Goal: Task Accomplishment & Management: Use online tool/utility

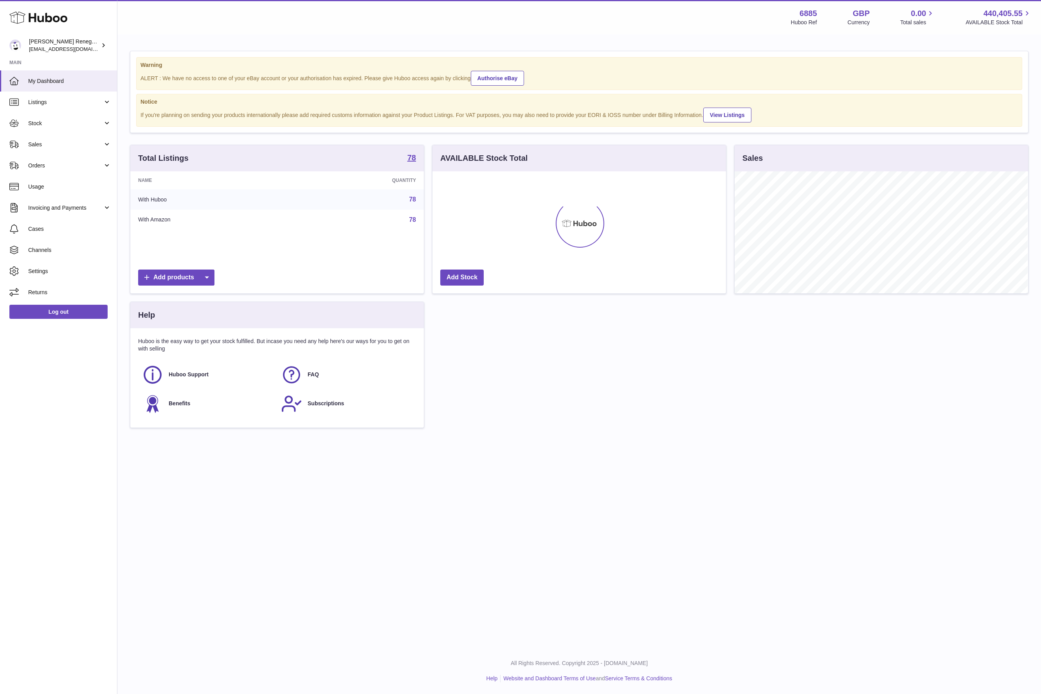
scroll to position [122, 293]
click at [65, 165] on span "Orders" at bounding box center [65, 165] width 75 height 7
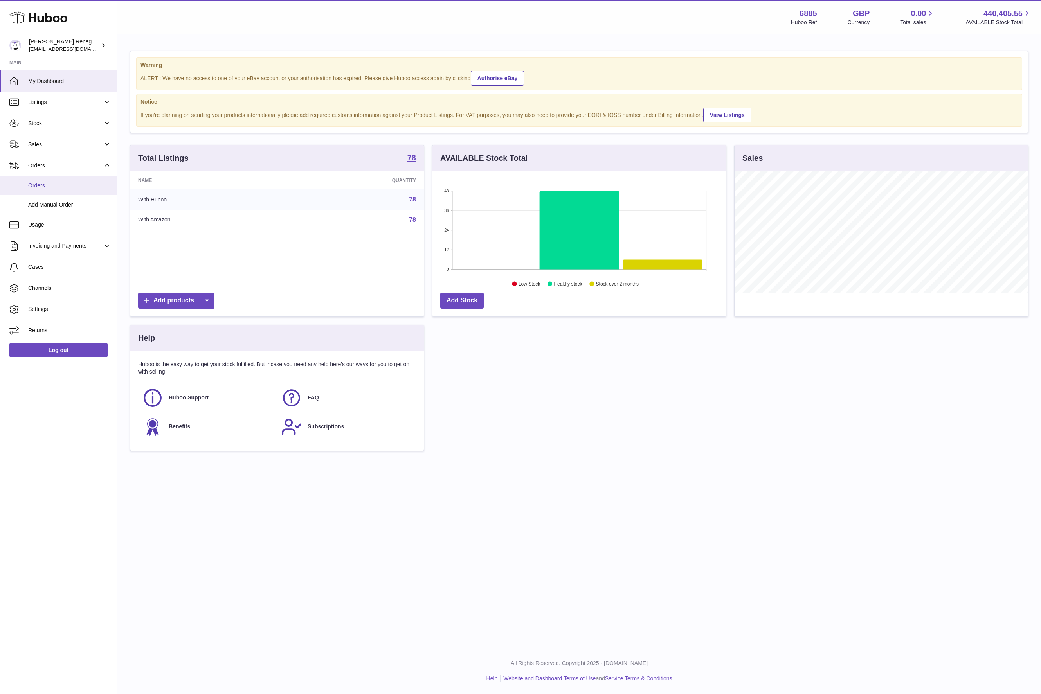
click at [59, 189] on span "Orders" at bounding box center [69, 185] width 83 height 7
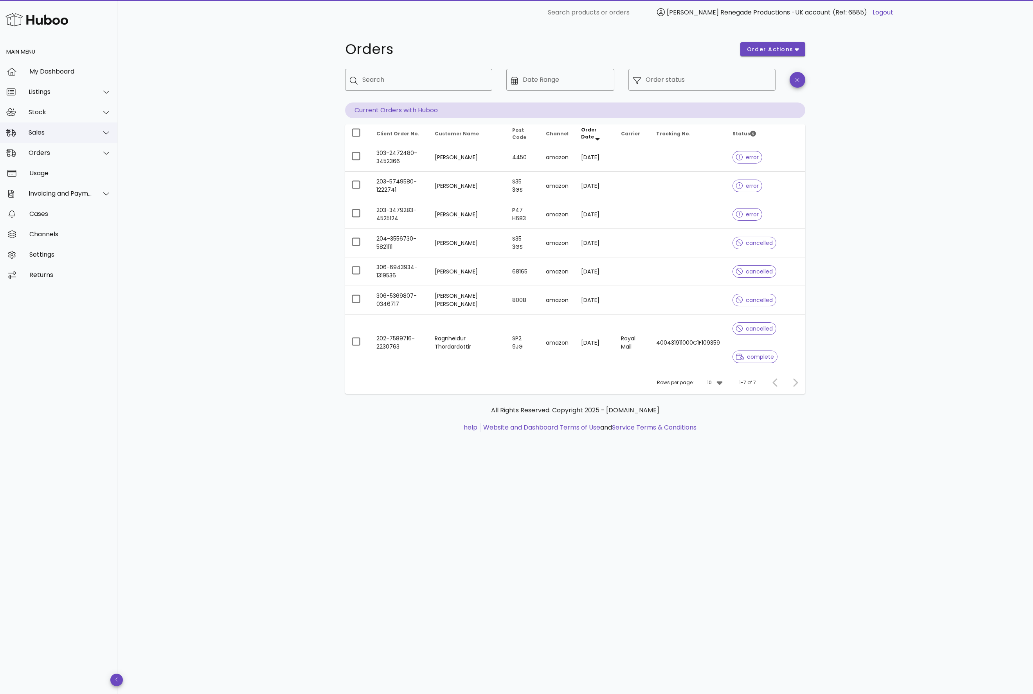
drag, startPoint x: 66, startPoint y: 135, endPoint x: 69, endPoint y: 138, distance: 4.7
click at [67, 135] on div "Sales" at bounding box center [61, 132] width 64 height 7
click at [55, 155] on div "Sales" at bounding box center [69, 151] width 83 height 7
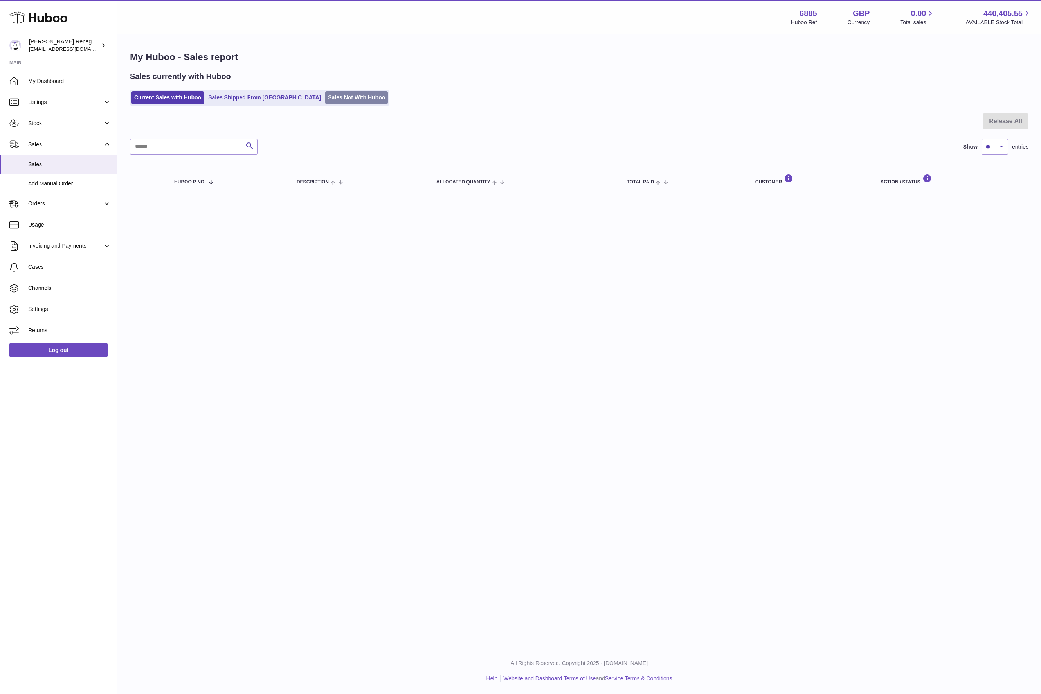
click at [325, 101] on link "Sales Not With Huboo" at bounding box center [356, 97] width 63 height 13
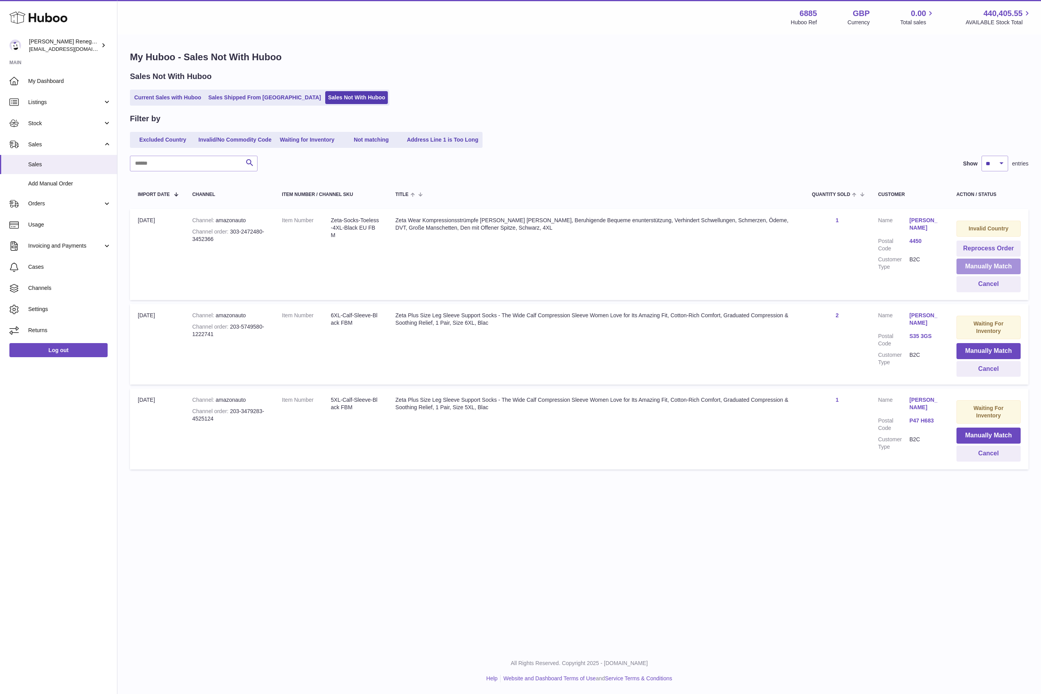
click at [987, 262] on button "Manually Match" at bounding box center [988, 267] width 64 height 16
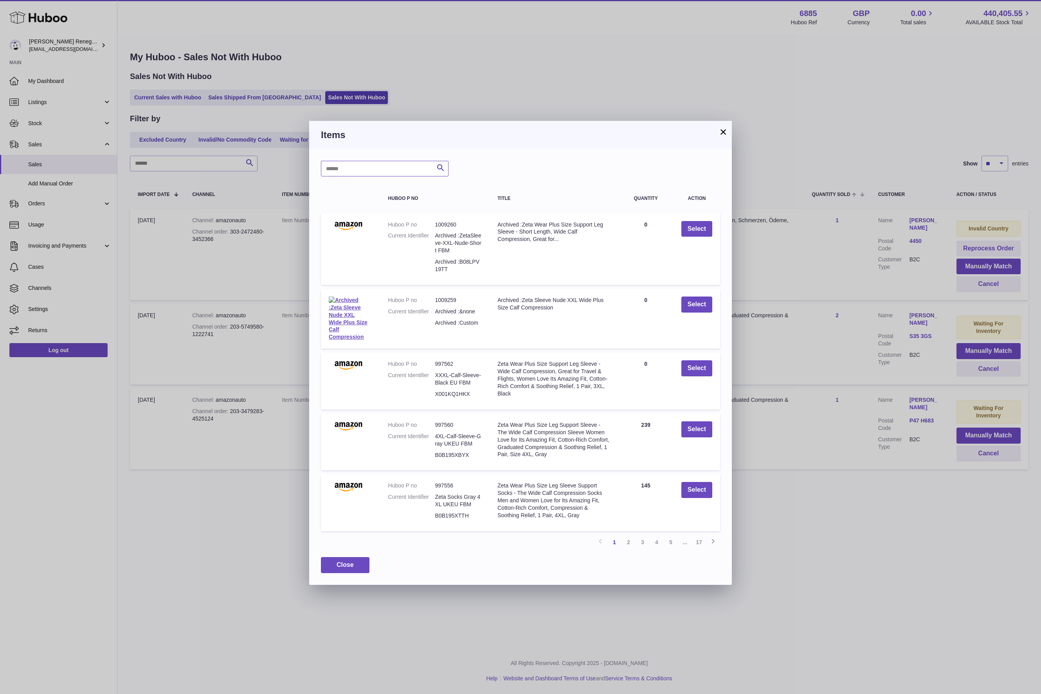
click at [405, 171] on input "text" at bounding box center [385, 169] width 128 height 16
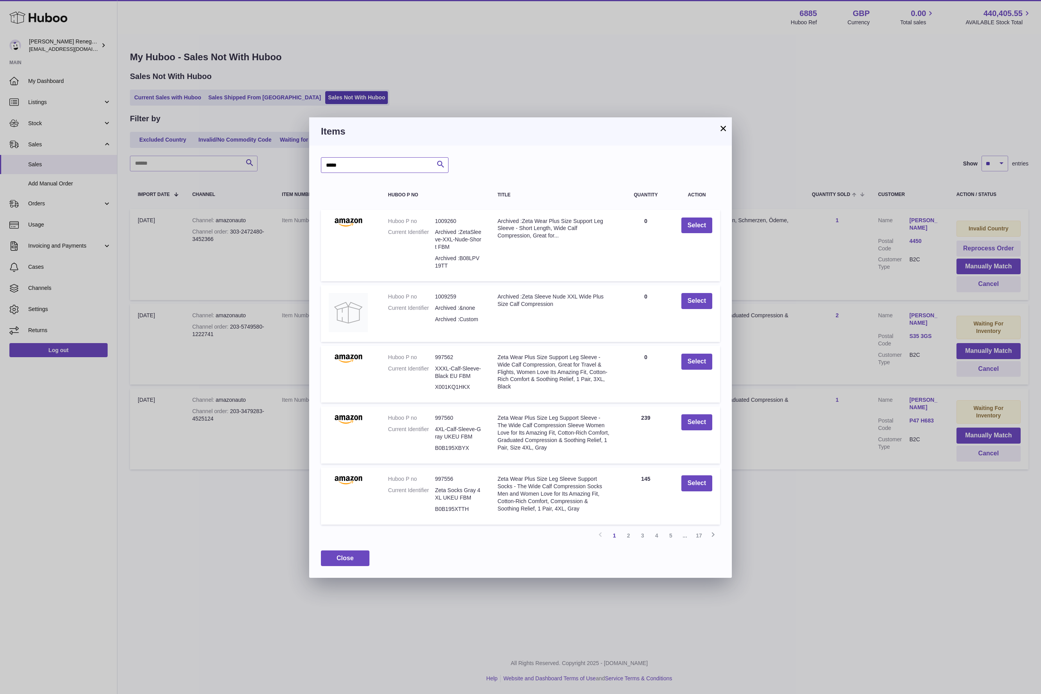
type input "*****"
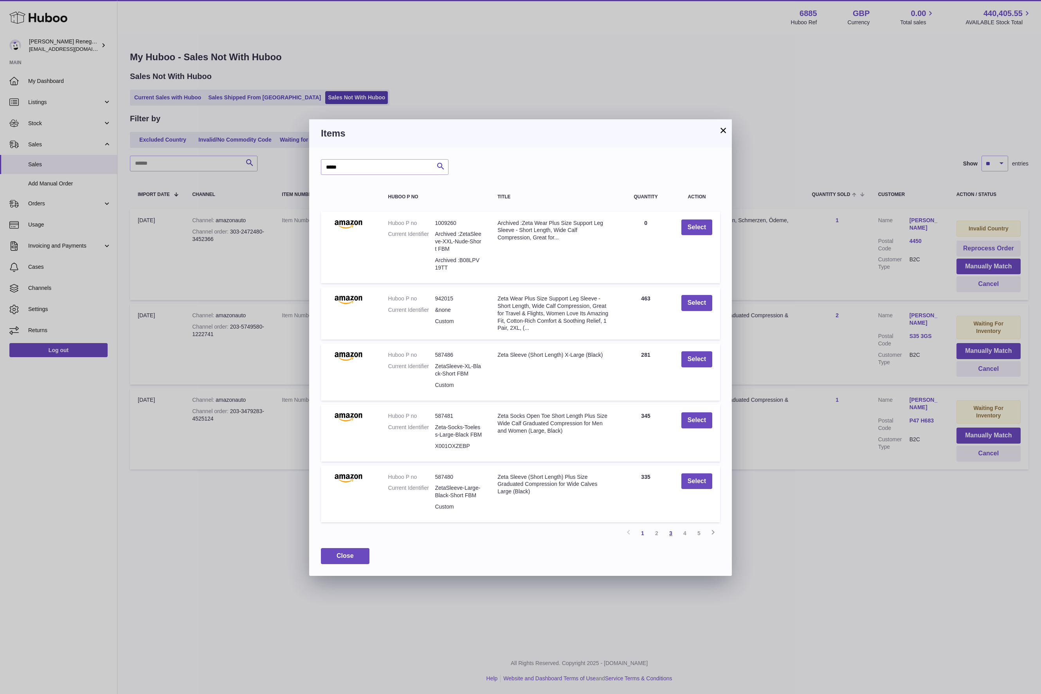
click at [673, 535] on link "3" at bounding box center [671, 533] width 14 height 14
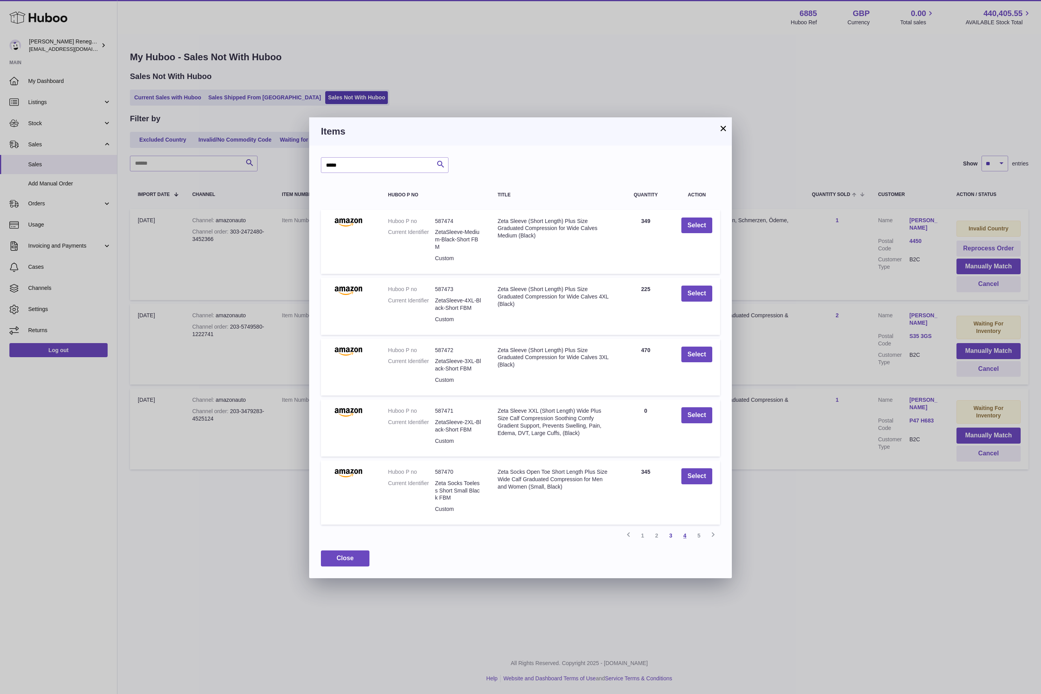
click at [687, 539] on link "4" at bounding box center [685, 536] width 14 height 14
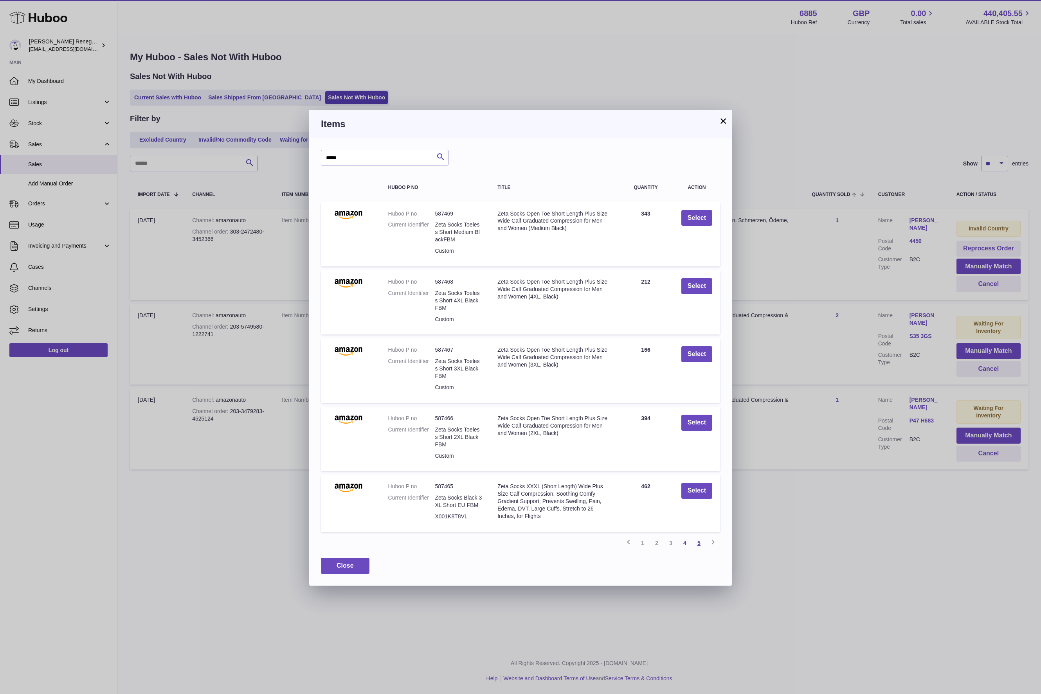
click at [701, 539] on link "5" at bounding box center [699, 543] width 14 height 14
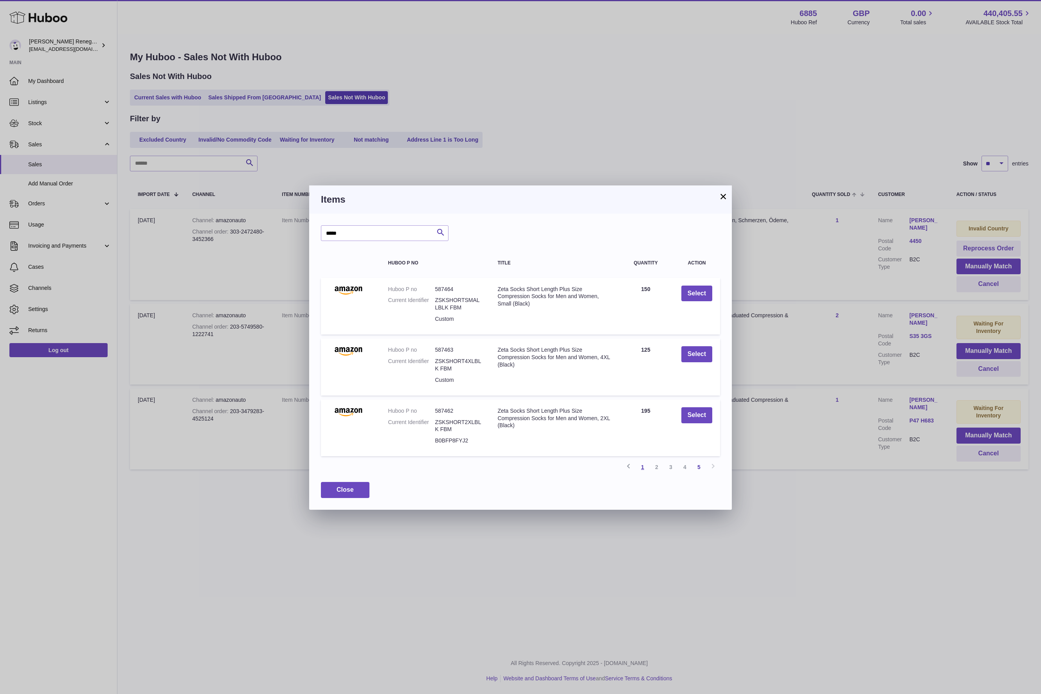
click at [643, 466] on link "1" at bounding box center [643, 467] width 14 height 14
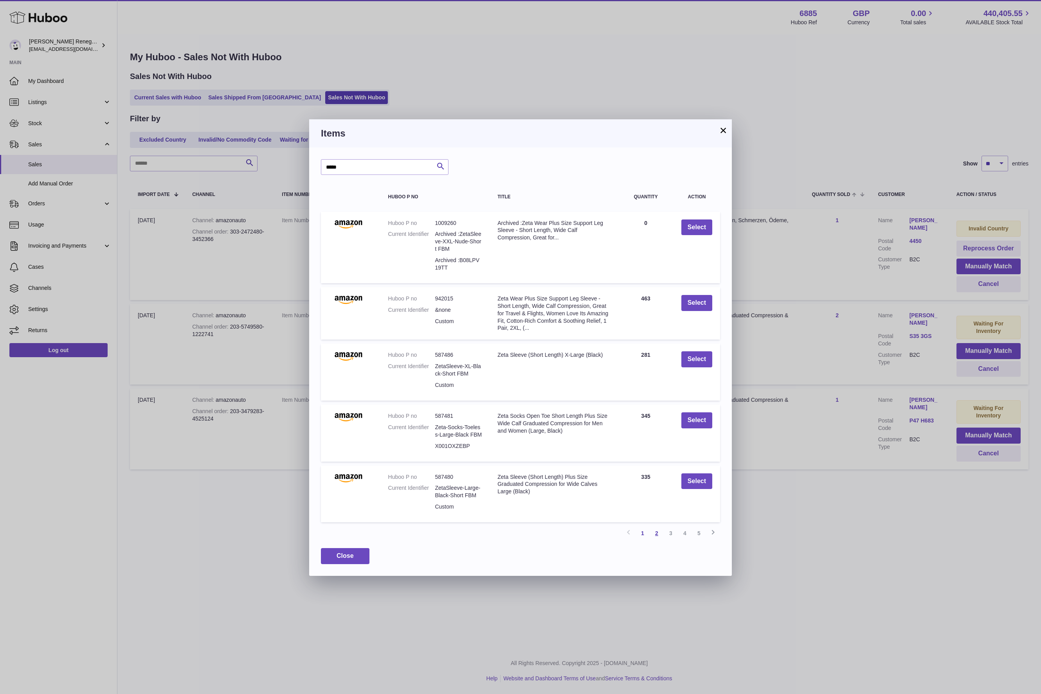
click at [654, 532] on link "2" at bounding box center [657, 533] width 14 height 14
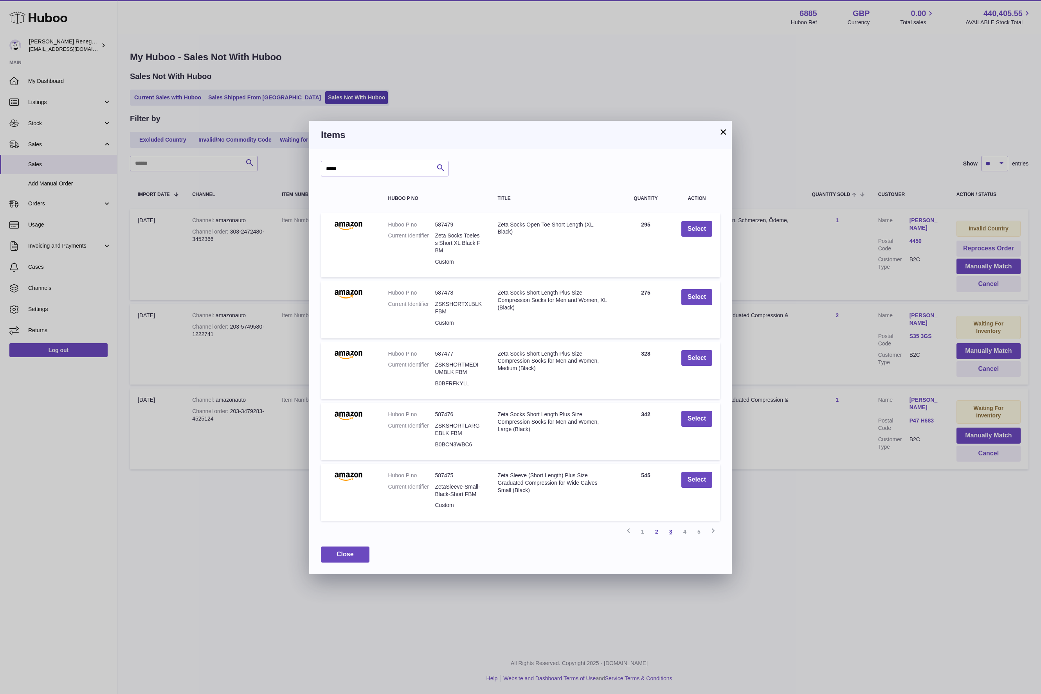
click at [669, 530] on link "3" at bounding box center [671, 532] width 14 height 14
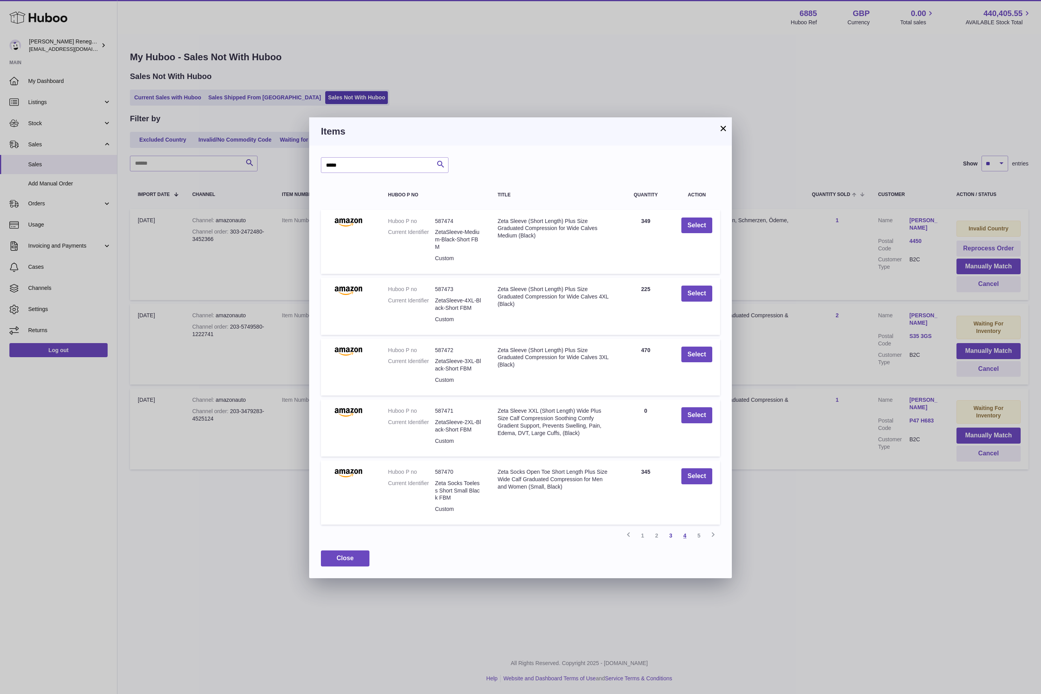
click at [685, 535] on link "4" at bounding box center [685, 536] width 14 height 14
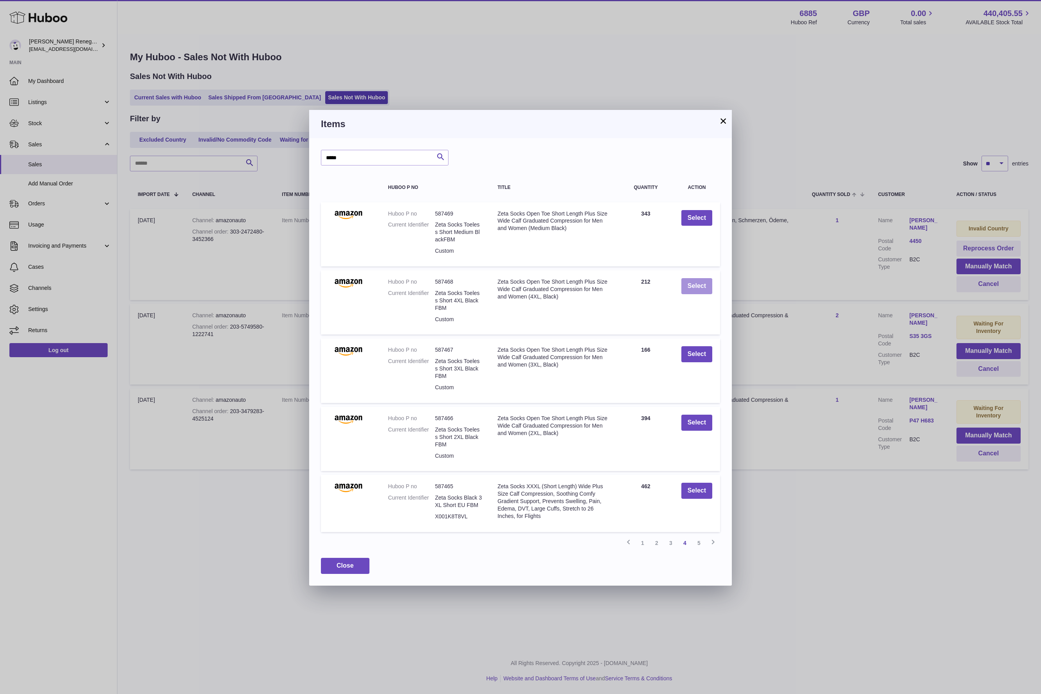
click at [692, 287] on button "Select" at bounding box center [696, 286] width 31 height 16
